Goal: Book appointment/travel/reservation

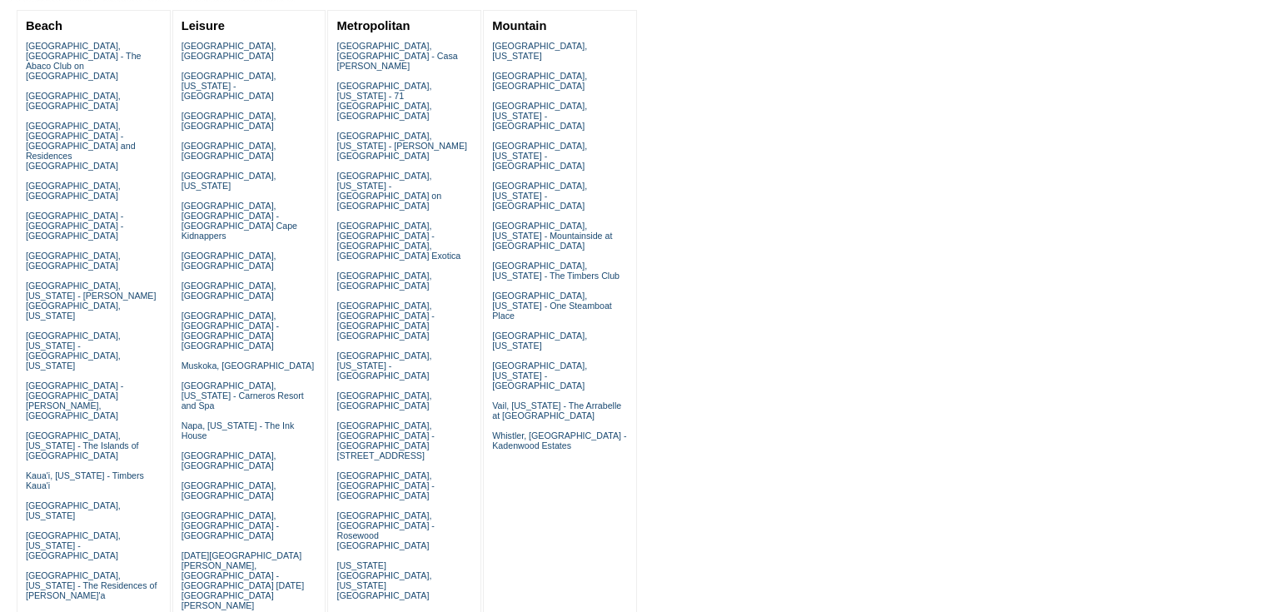
scroll to position [200, 0]
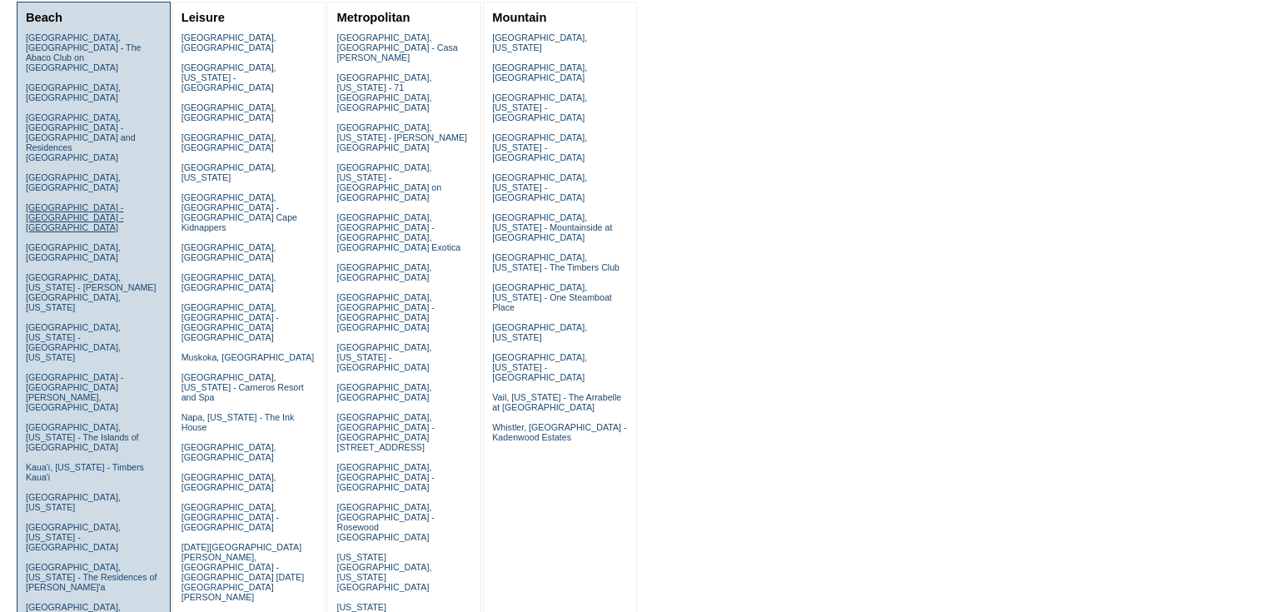
click at [36, 202] on link "[GEOGRAPHIC_DATA] - [GEOGRAPHIC_DATA] - [GEOGRAPHIC_DATA]" at bounding box center [74, 217] width 97 height 30
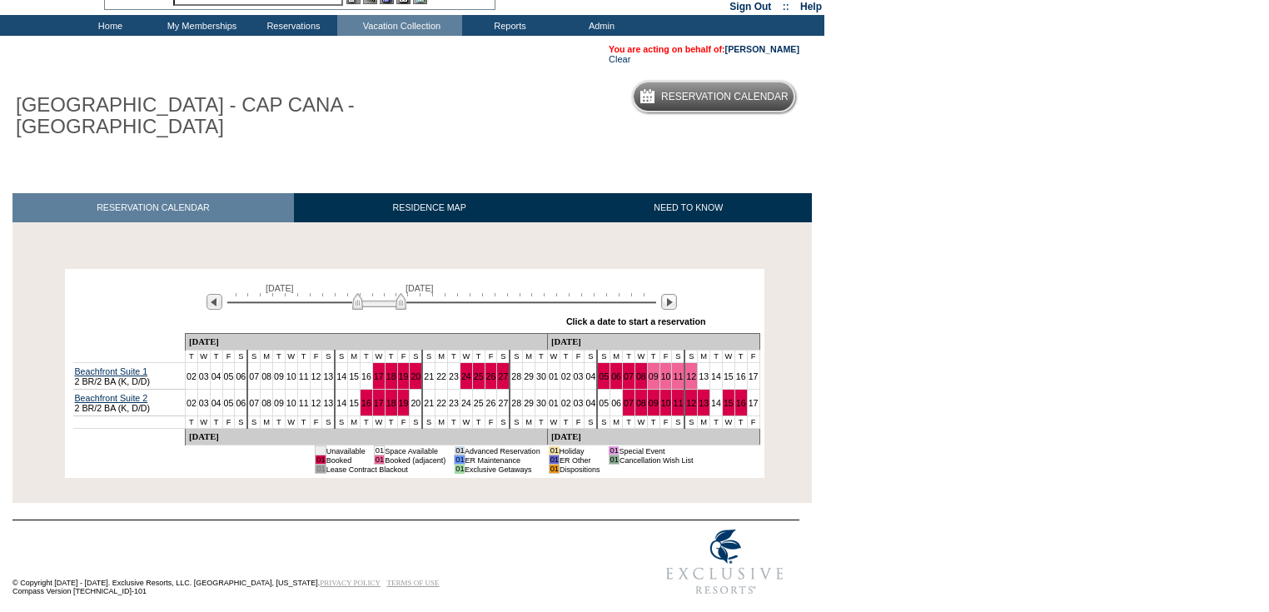
scroll to position [80, 0]
click at [669, 297] on img at bounding box center [669, 302] width 16 height 16
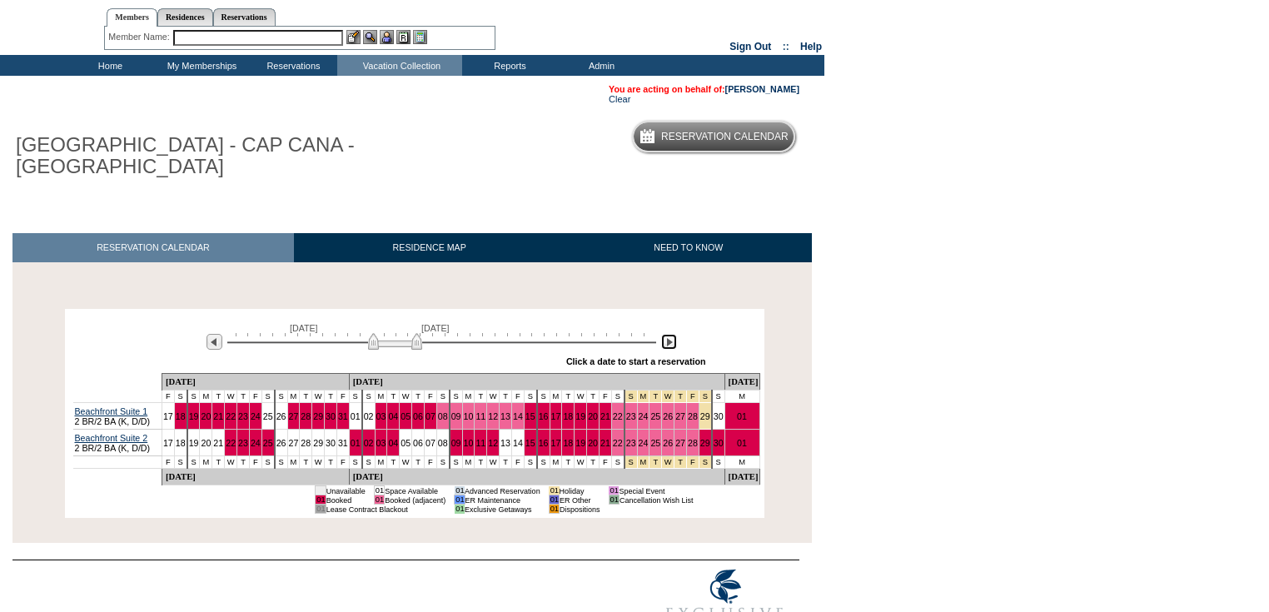
scroll to position [0, 0]
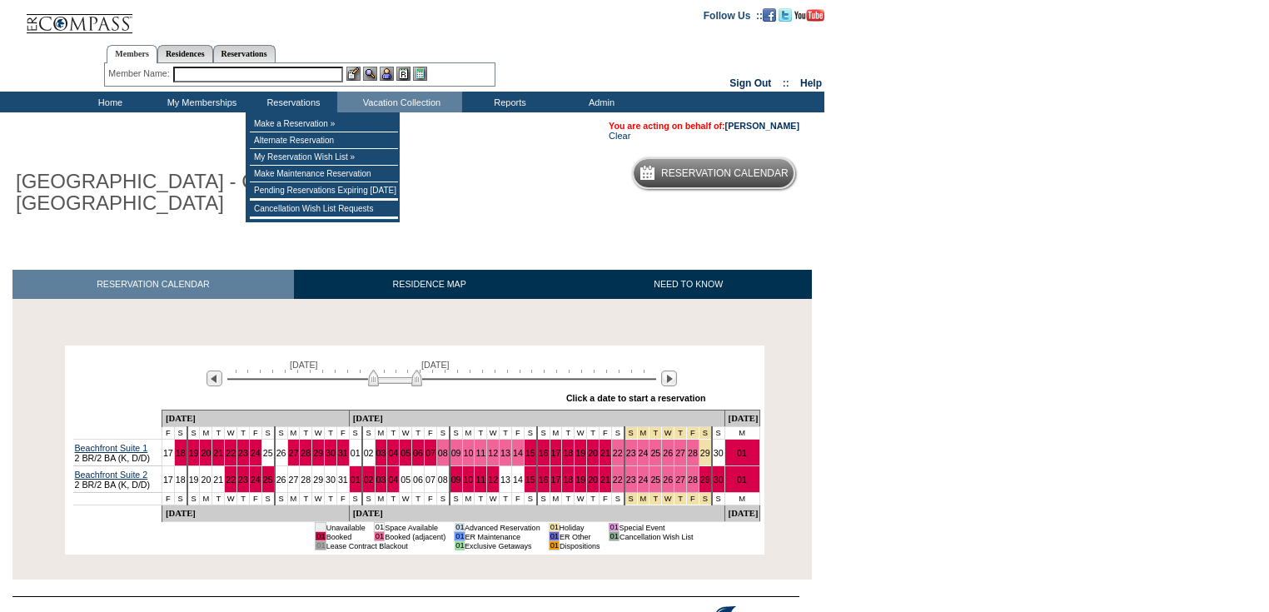
click at [286, 70] on input "text" at bounding box center [258, 75] width 170 height 16
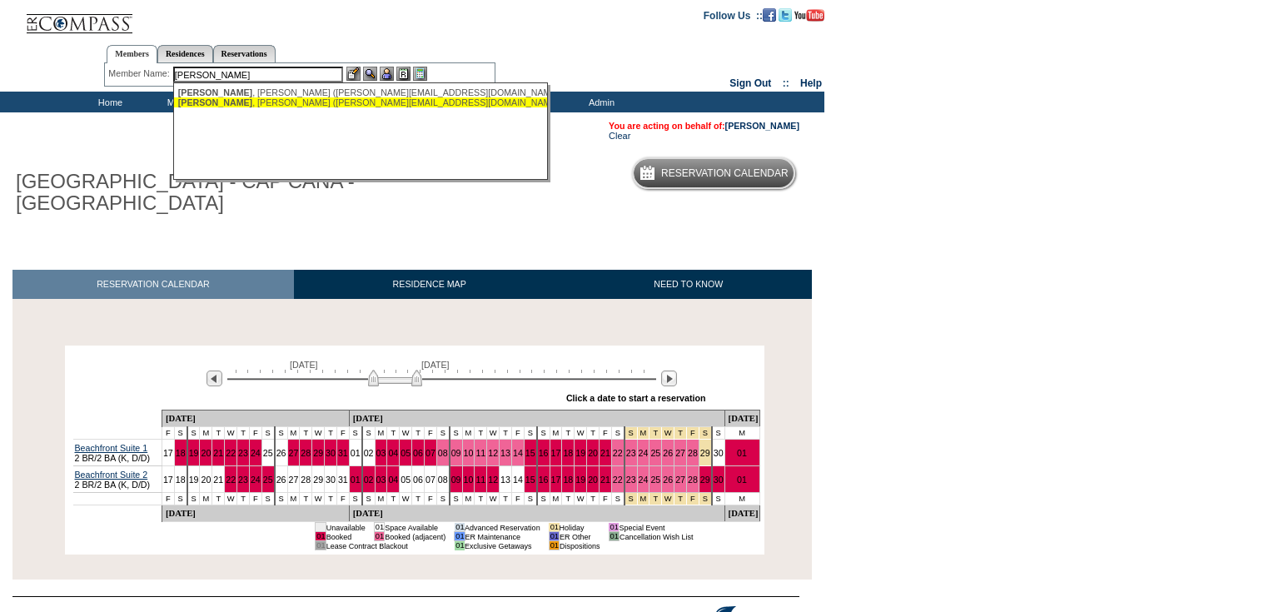
drag, startPoint x: 239, startPoint y: 98, endPoint x: 316, endPoint y: 111, distance: 77.6
click at [239, 99] on div "Goldinger , Kim (kim@silkfields.com)" at bounding box center [361, 102] width 366 height 10
type input "Goldinger, Kim (kim@silkfields.com)"
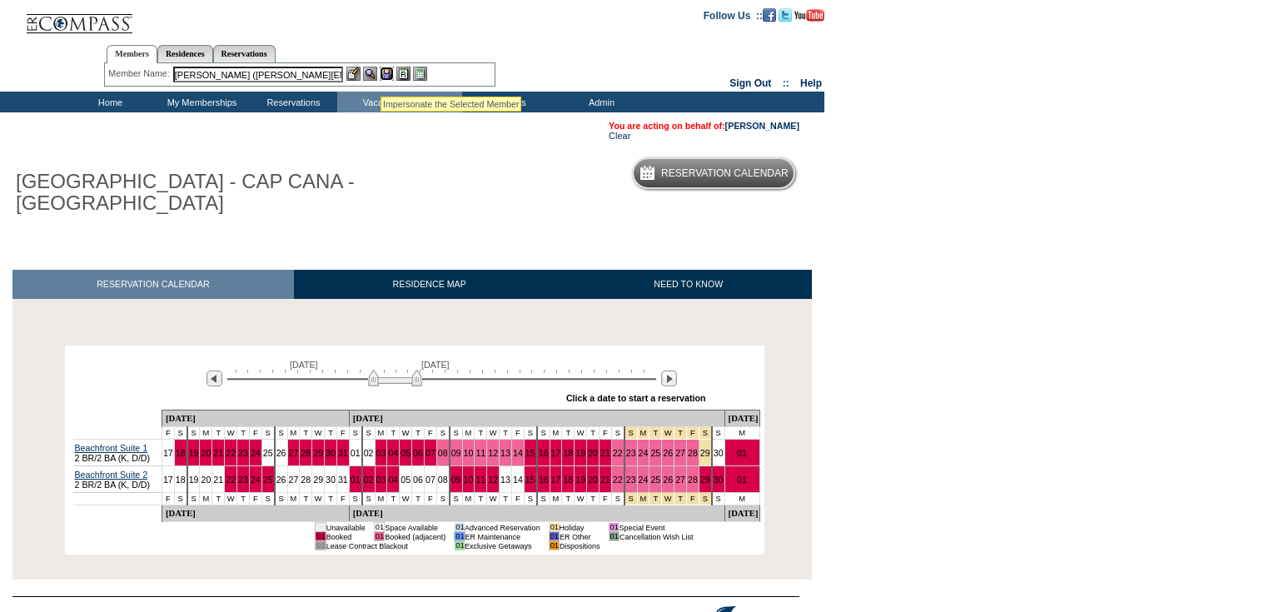
click at [385, 73] on img at bounding box center [387, 74] width 14 height 14
click at [776, 127] on link "Kim Goldinger" at bounding box center [762, 126] width 74 height 10
